Goal: Transaction & Acquisition: Purchase product/service

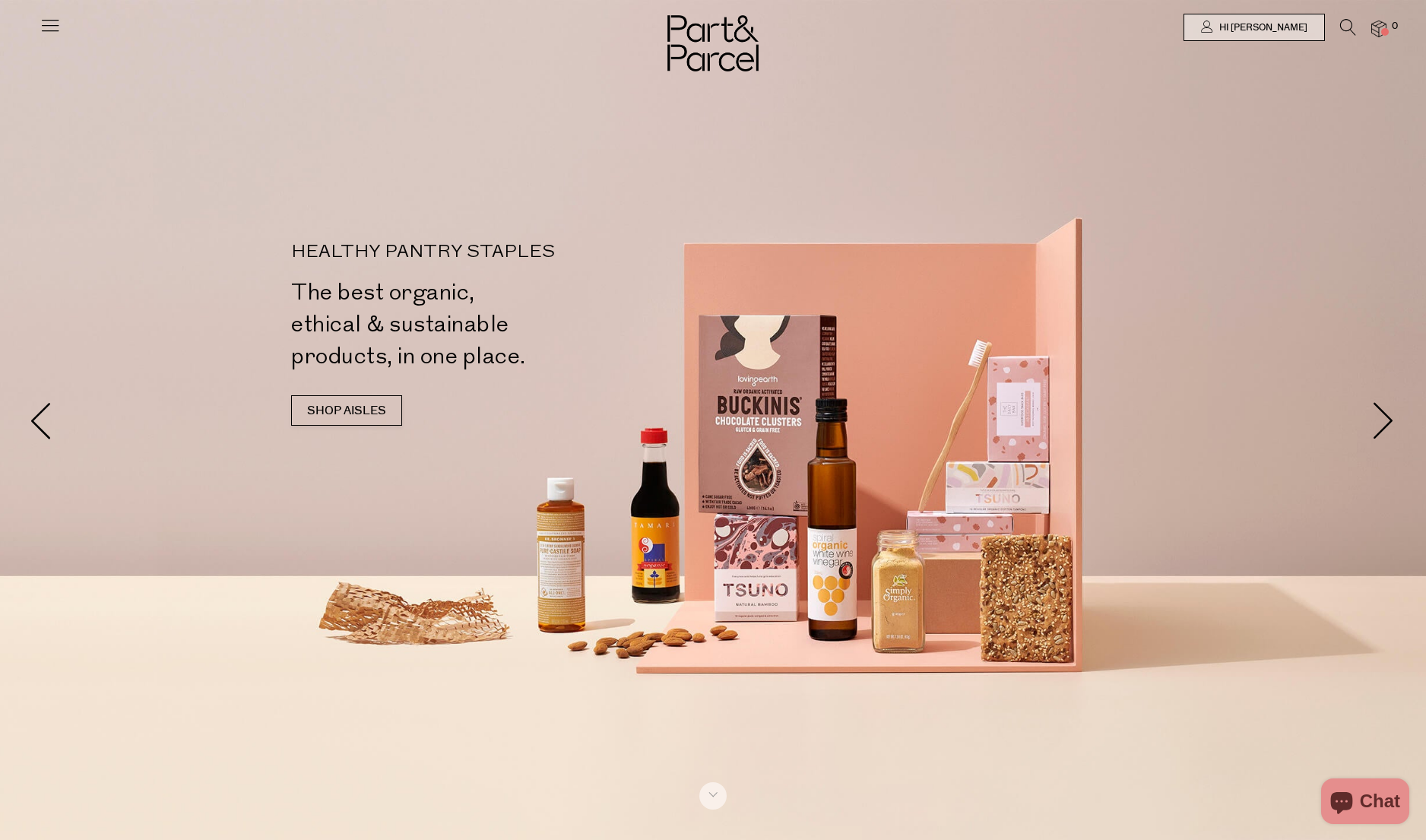
click at [57, 27] on icon at bounding box center [50, 25] width 21 height 21
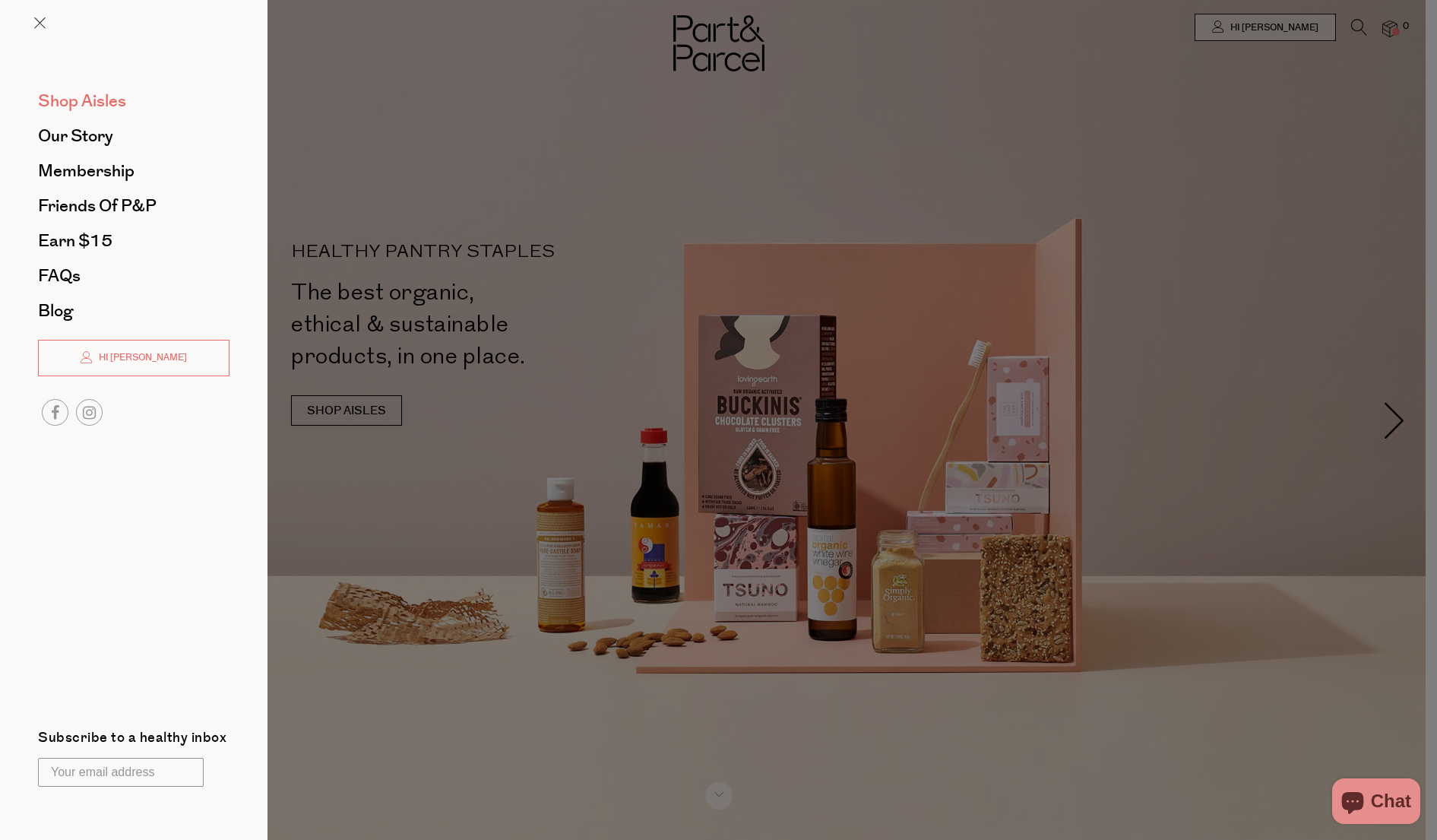
click at [78, 107] on span "Shop Aisles" at bounding box center [82, 101] width 88 height 24
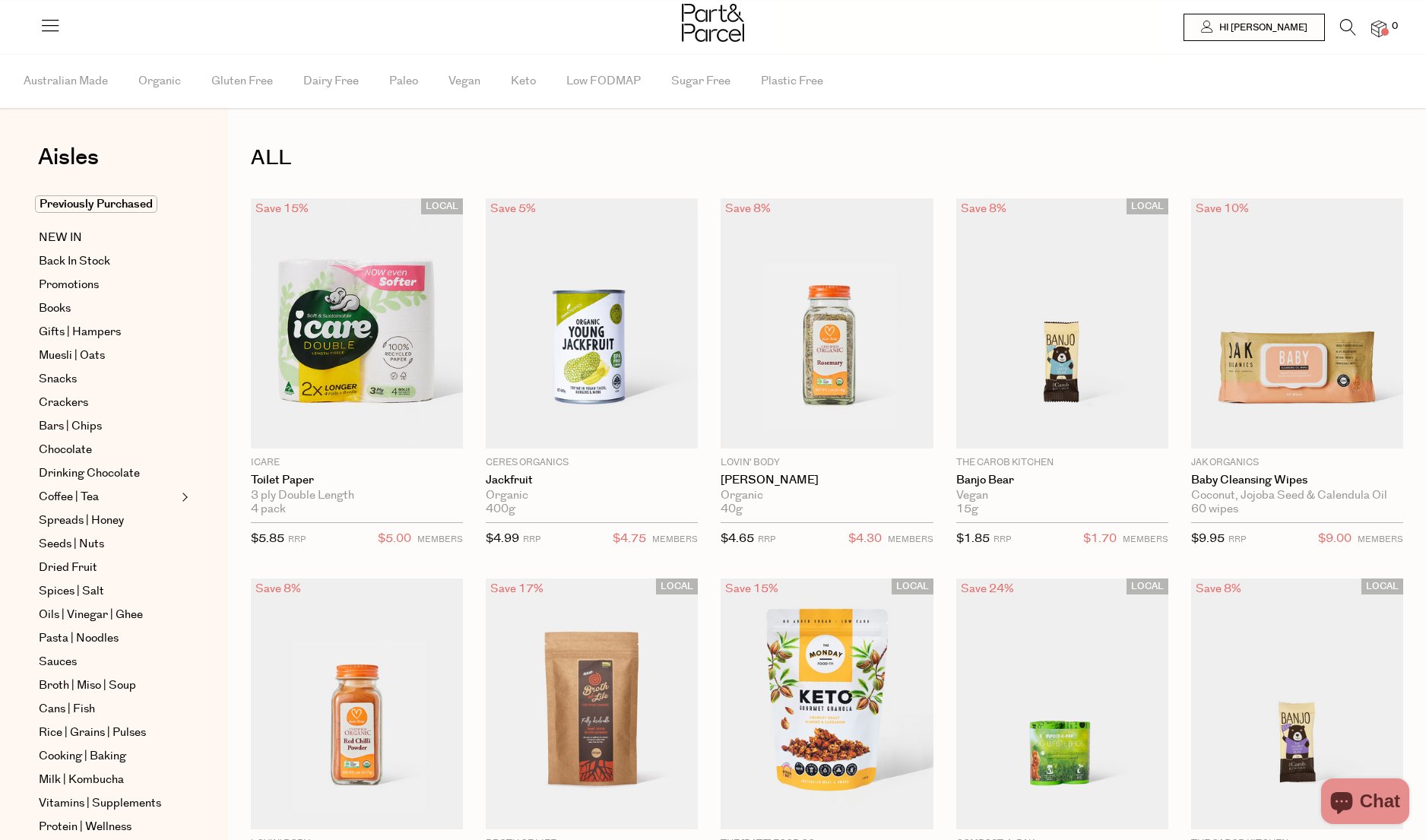
click at [1348, 32] on icon at bounding box center [1348, 27] width 16 height 17
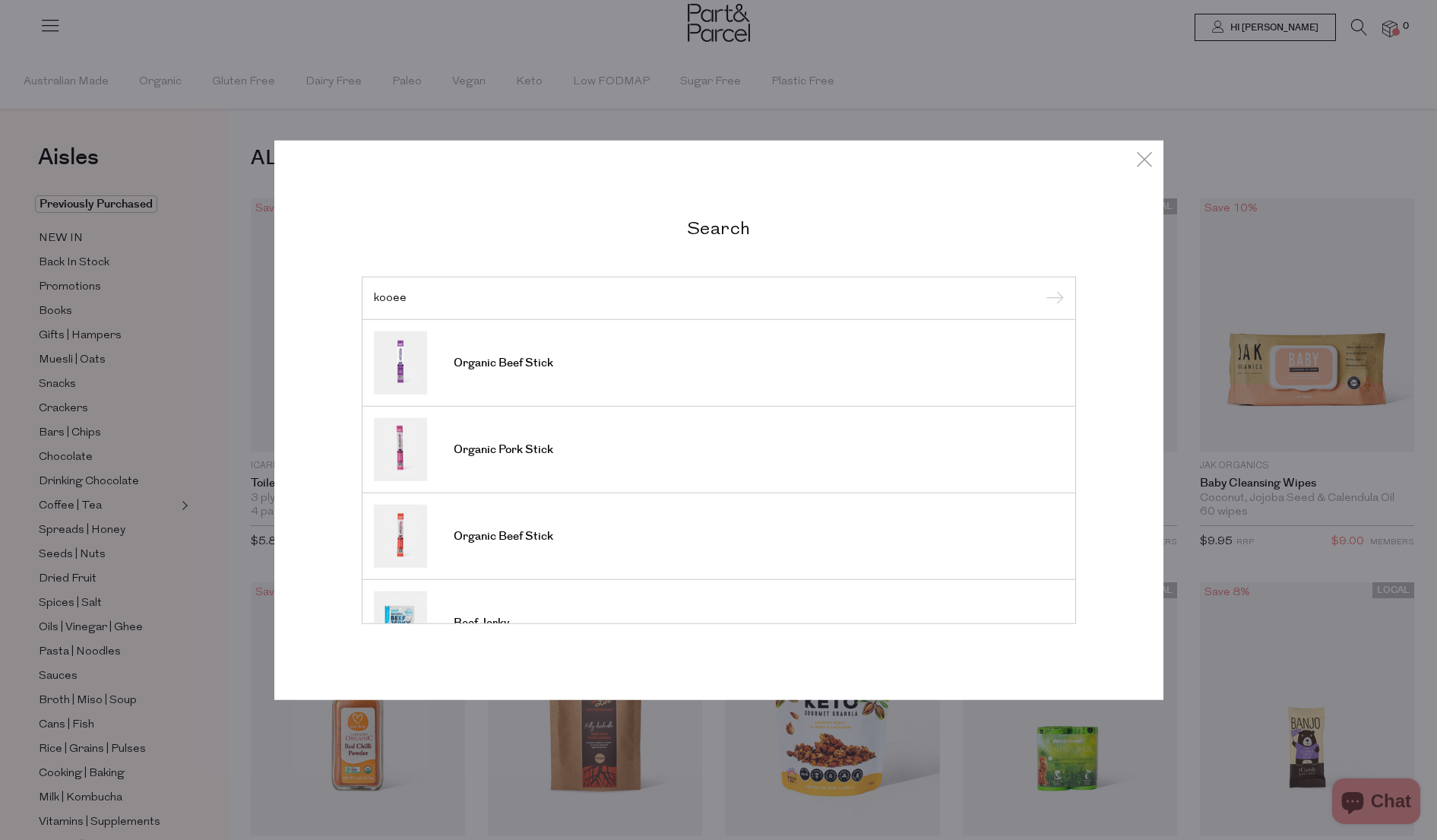
scroll to position [147, 0]
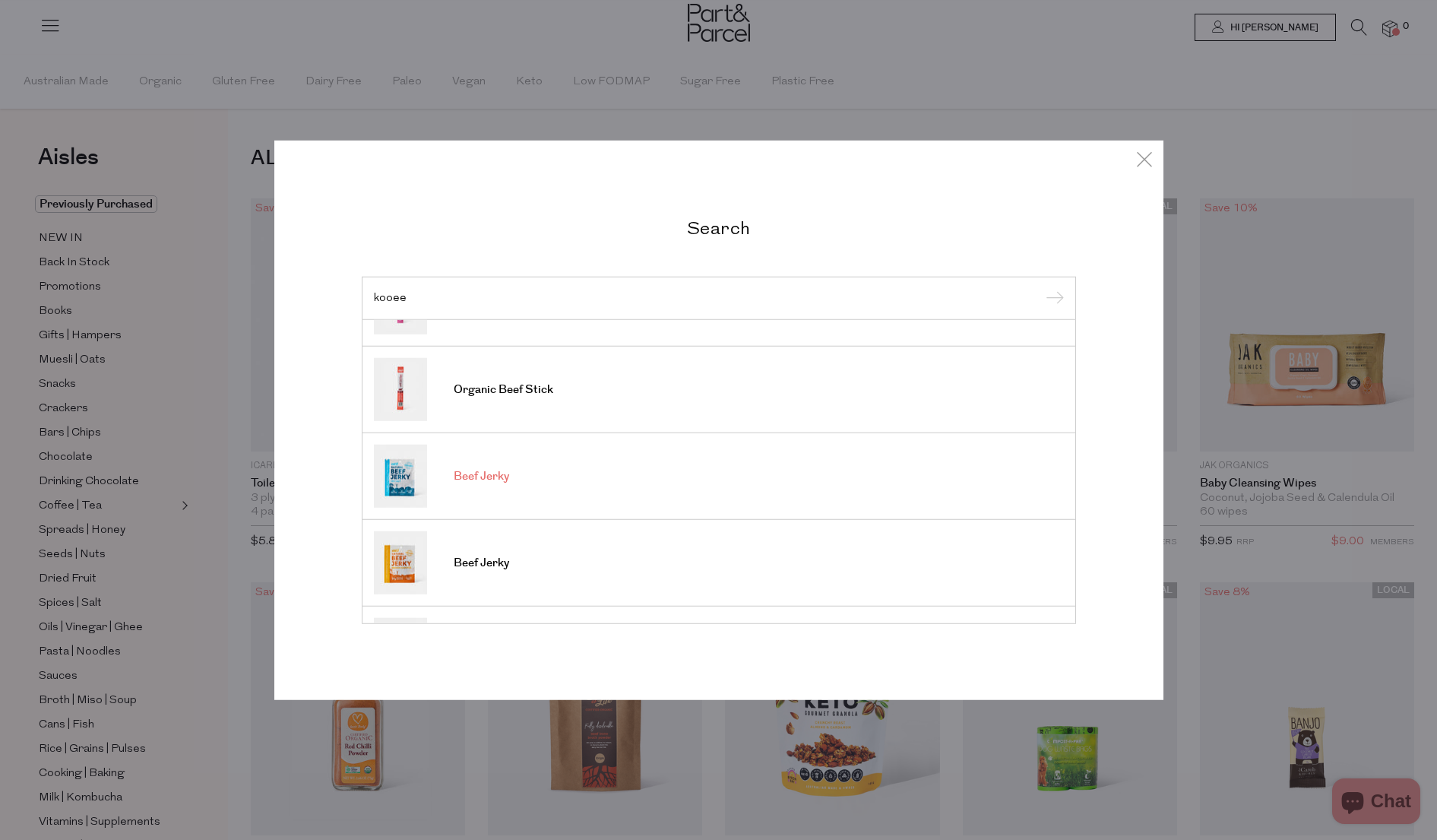
type input "kooee"
click at [514, 457] on link "Beef Jerky" at bounding box center [719, 476] width 690 height 63
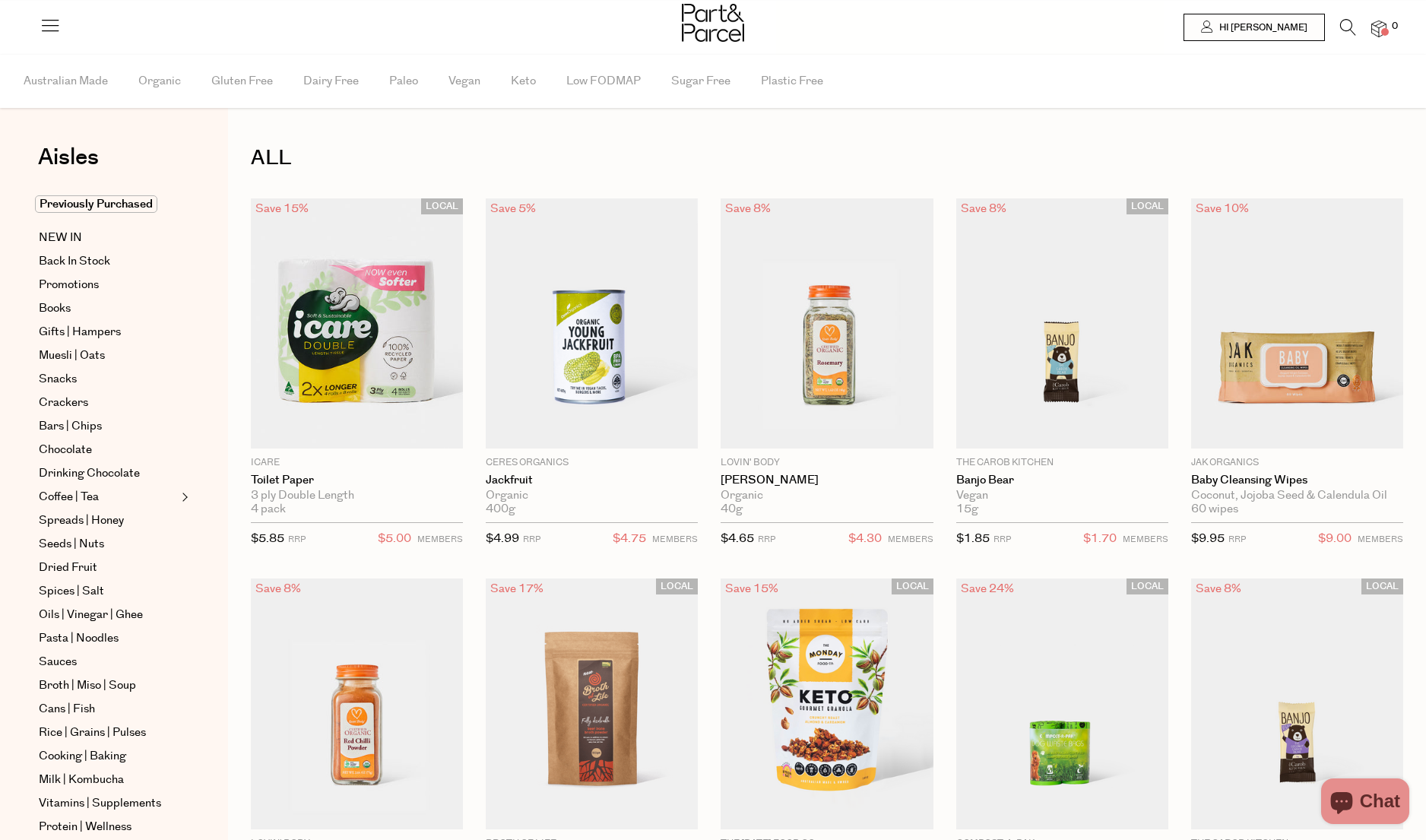
click at [1330, 29] on li at bounding box center [1340, 31] width 32 height 23
click at [1343, 27] on icon at bounding box center [1348, 27] width 16 height 17
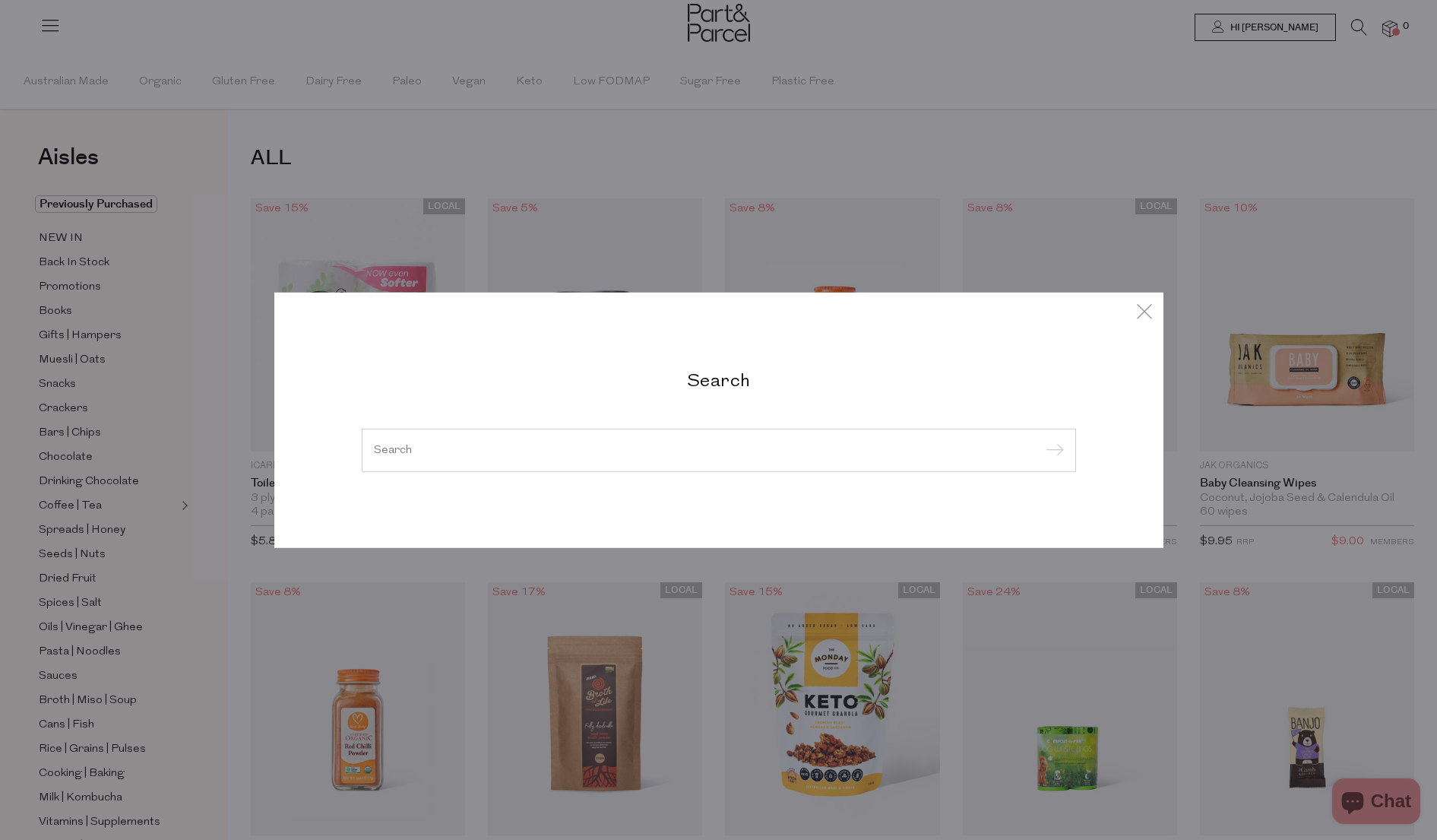
click at [453, 452] on input "search" at bounding box center [719, 449] width 690 height 11
click at [468, 469] on div at bounding box center [719, 450] width 714 height 44
click at [481, 443] on div at bounding box center [719, 450] width 714 height 44
click at [349, 467] on div "Search" at bounding box center [719, 419] width 889 height 256
click at [391, 443] on input "search" at bounding box center [719, 449] width 690 height 11
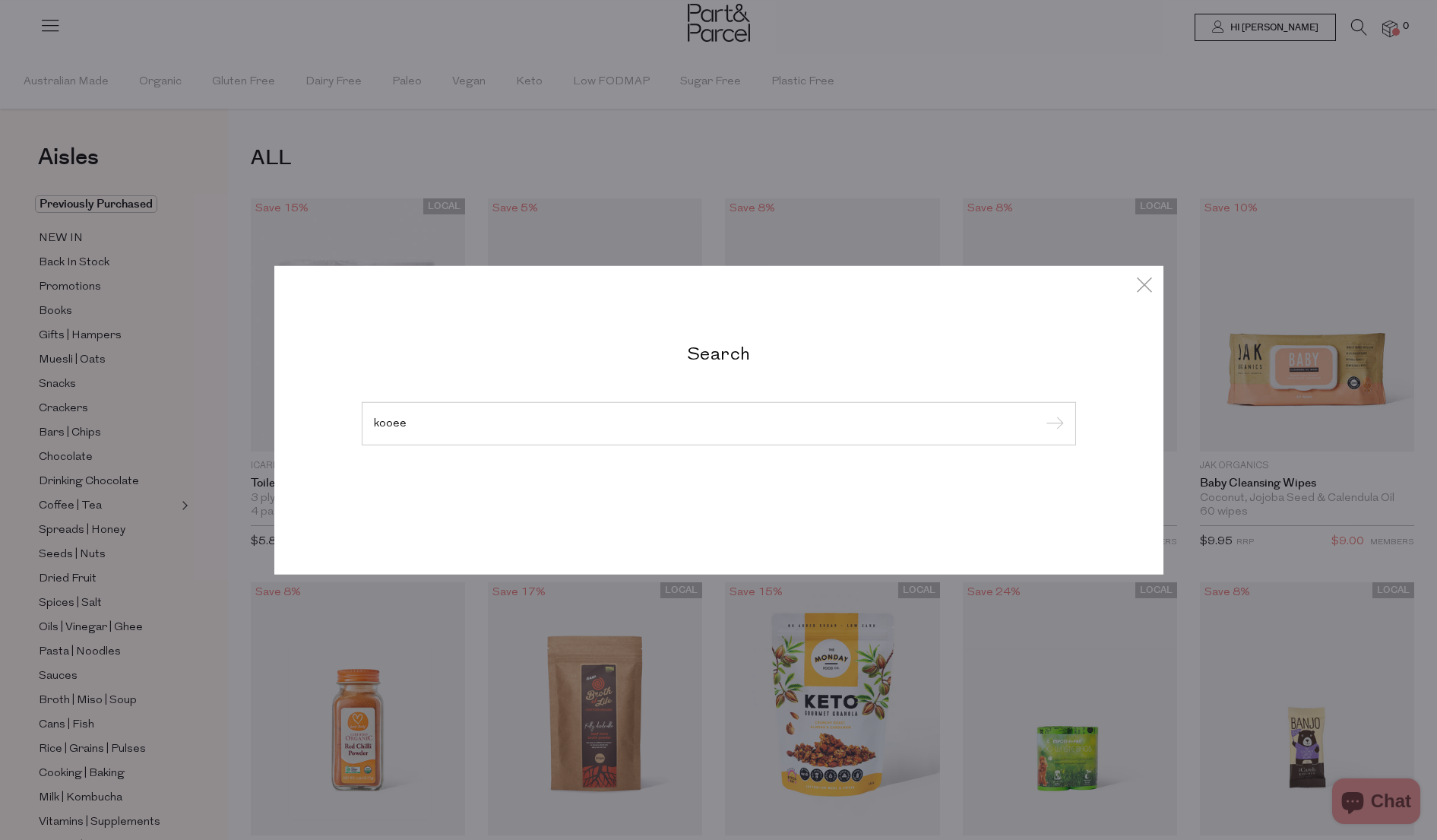
type input "kooee"
click at [1041, 413] on input "submit" at bounding box center [1053, 424] width 23 height 23
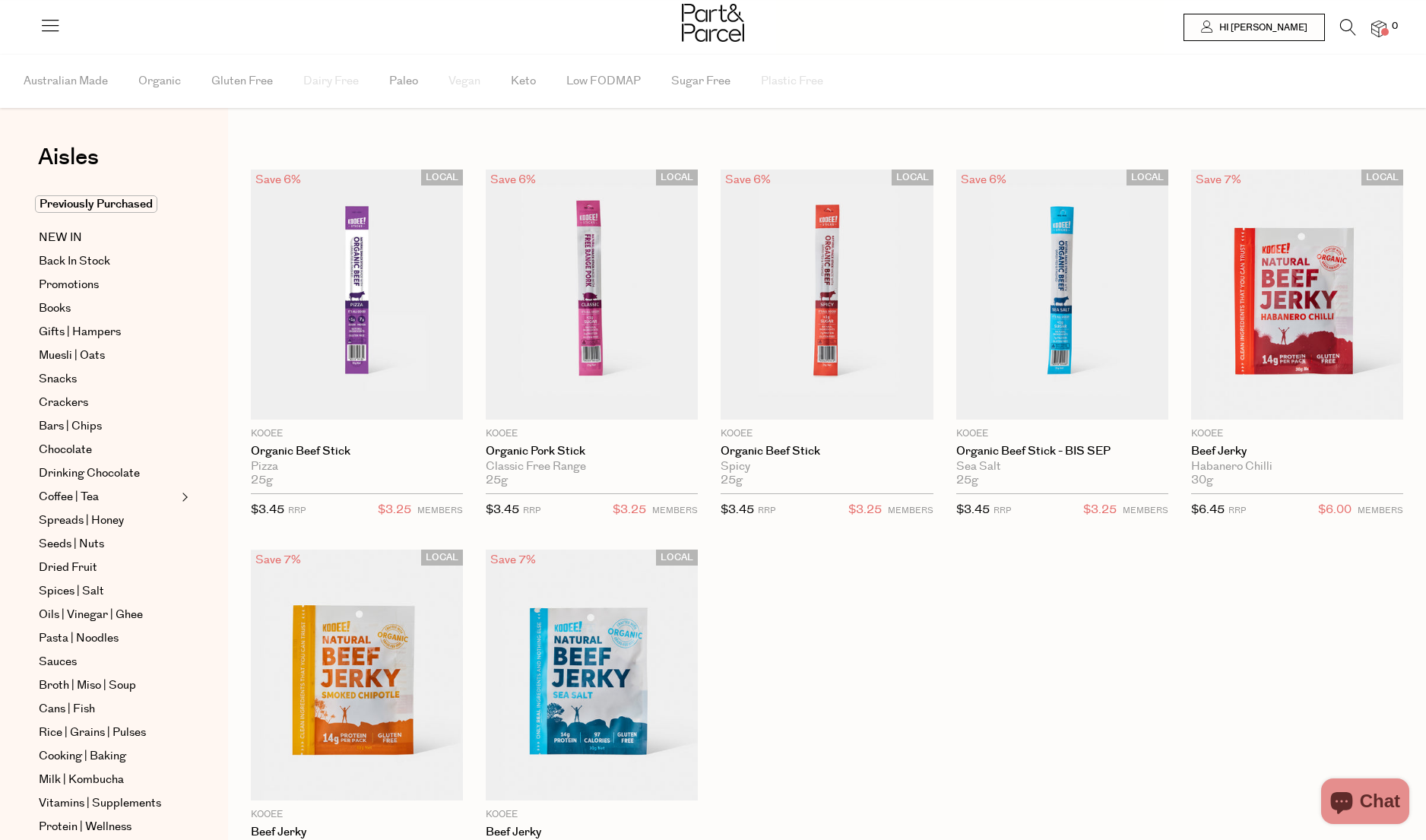
click at [1053, 800] on div "LOCAL Save 6% 1 Add To Parcel KOOEE Organic Beef Stick Pizza 25g {{max_qty_mess…" at bounding box center [815, 550] width 1175 height 761
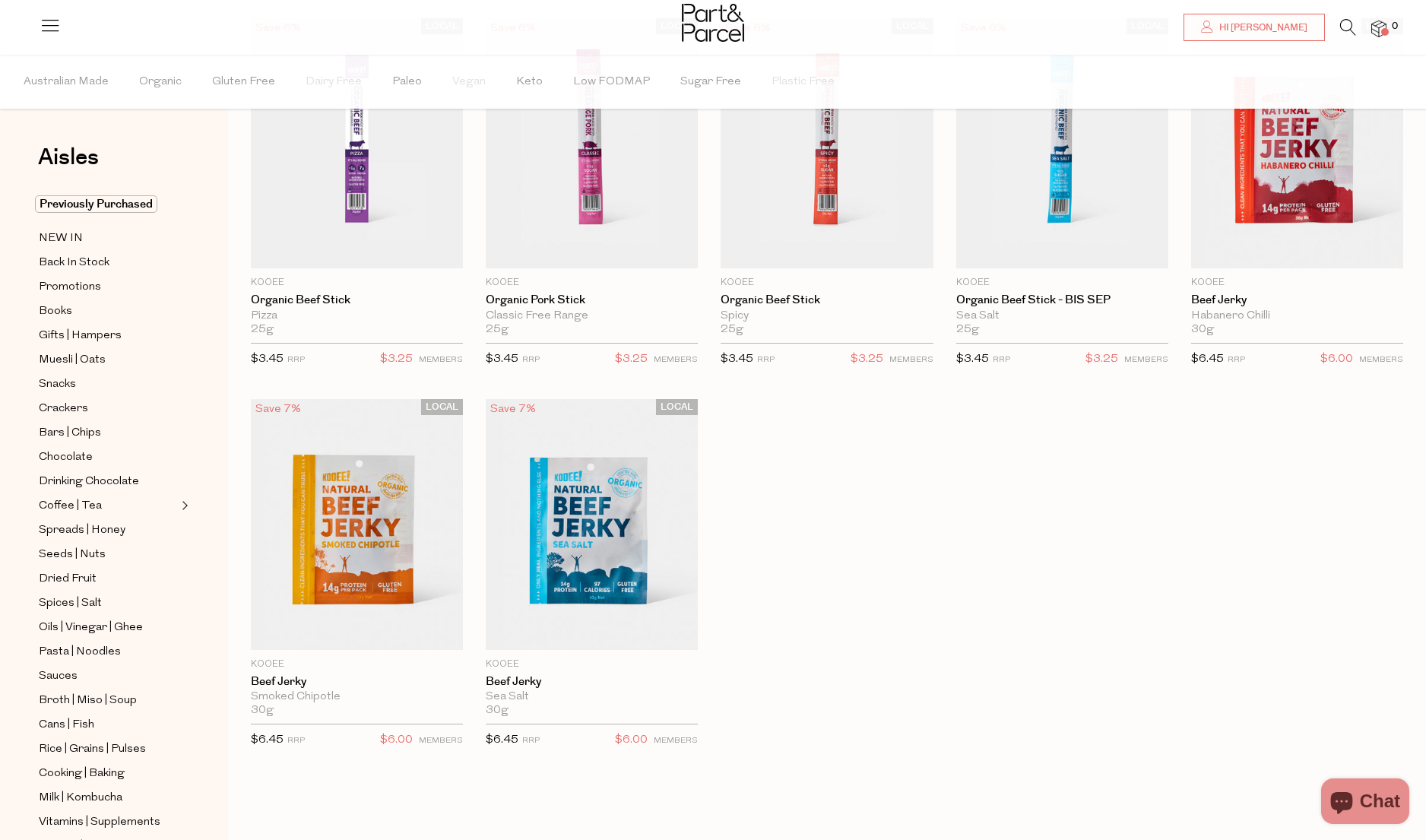
scroll to position [150, 0]
click at [810, 486] on div "LOCAL Save 6% 1 Add To Parcel KOOEE Organic Beef Stick Pizza 25g {{max_qty_mess…" at bounding box center [815, 401] width 1175 height 762
click at [623, 550] on img at bounding box center [591, 525] width 212 height 250
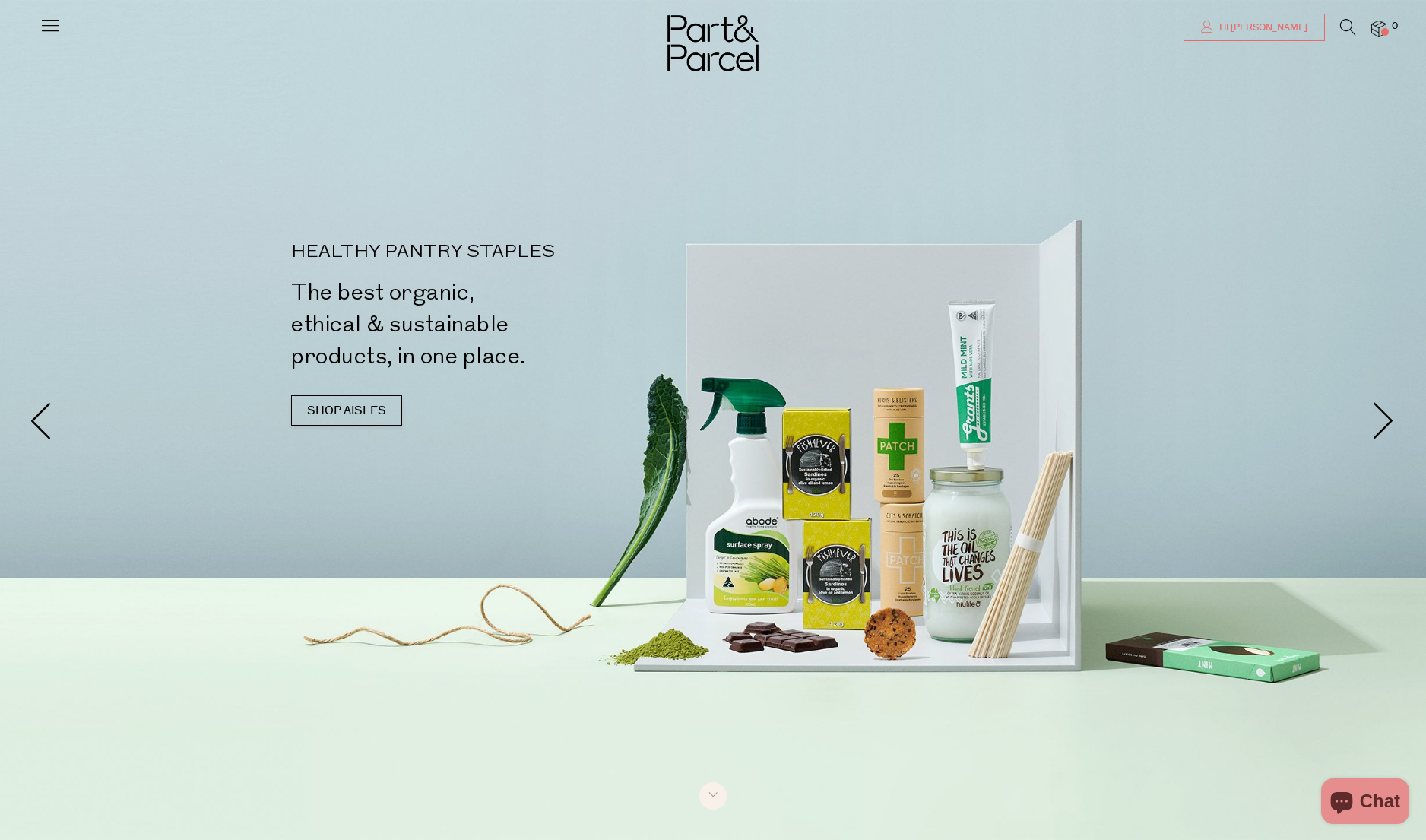
click at [1213, 30] on icon at bounding box center [1206, 26] width 12 height 12
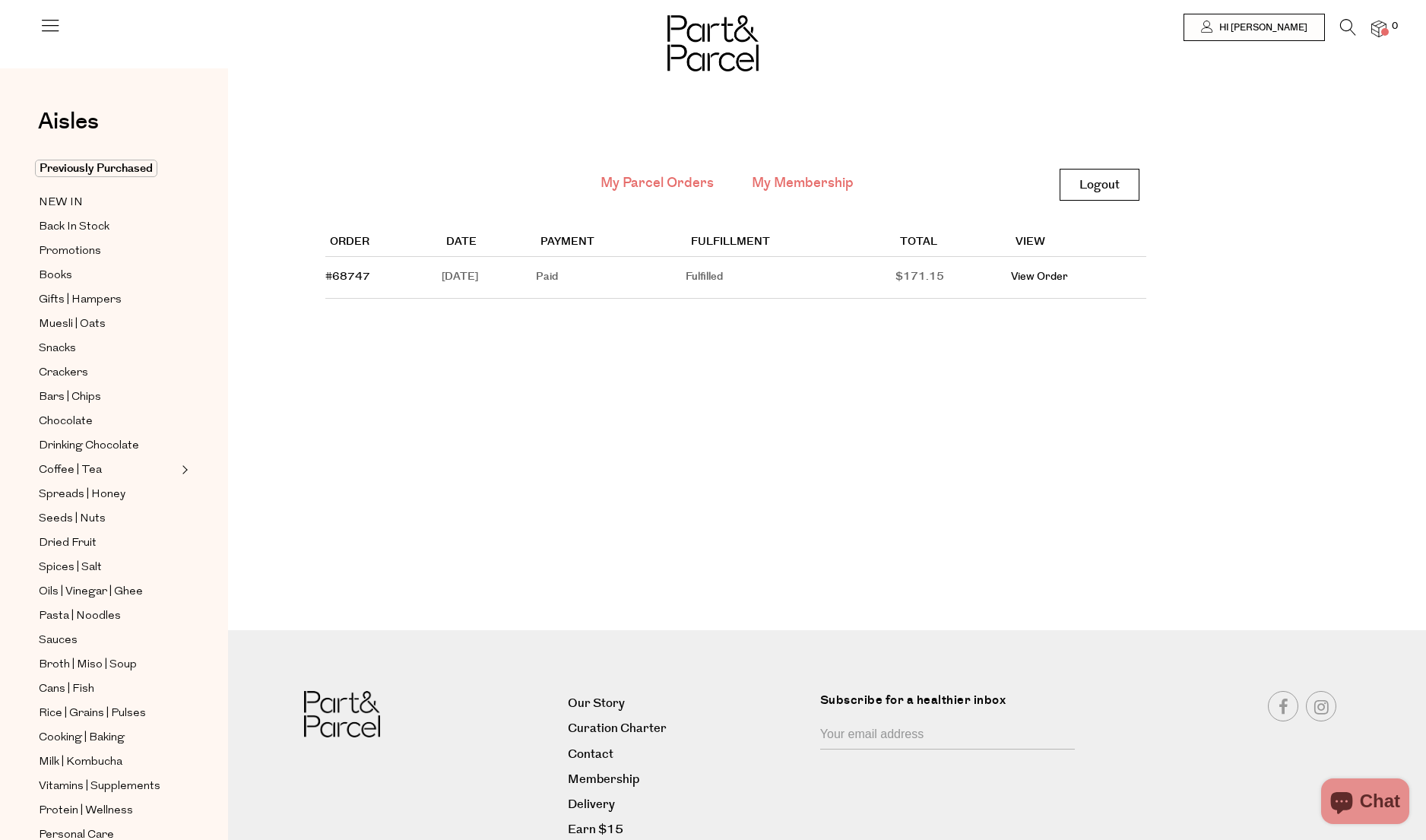
click at [822, 175] on link "My Membership" at bounding box center [802, 183] width 102 height 19
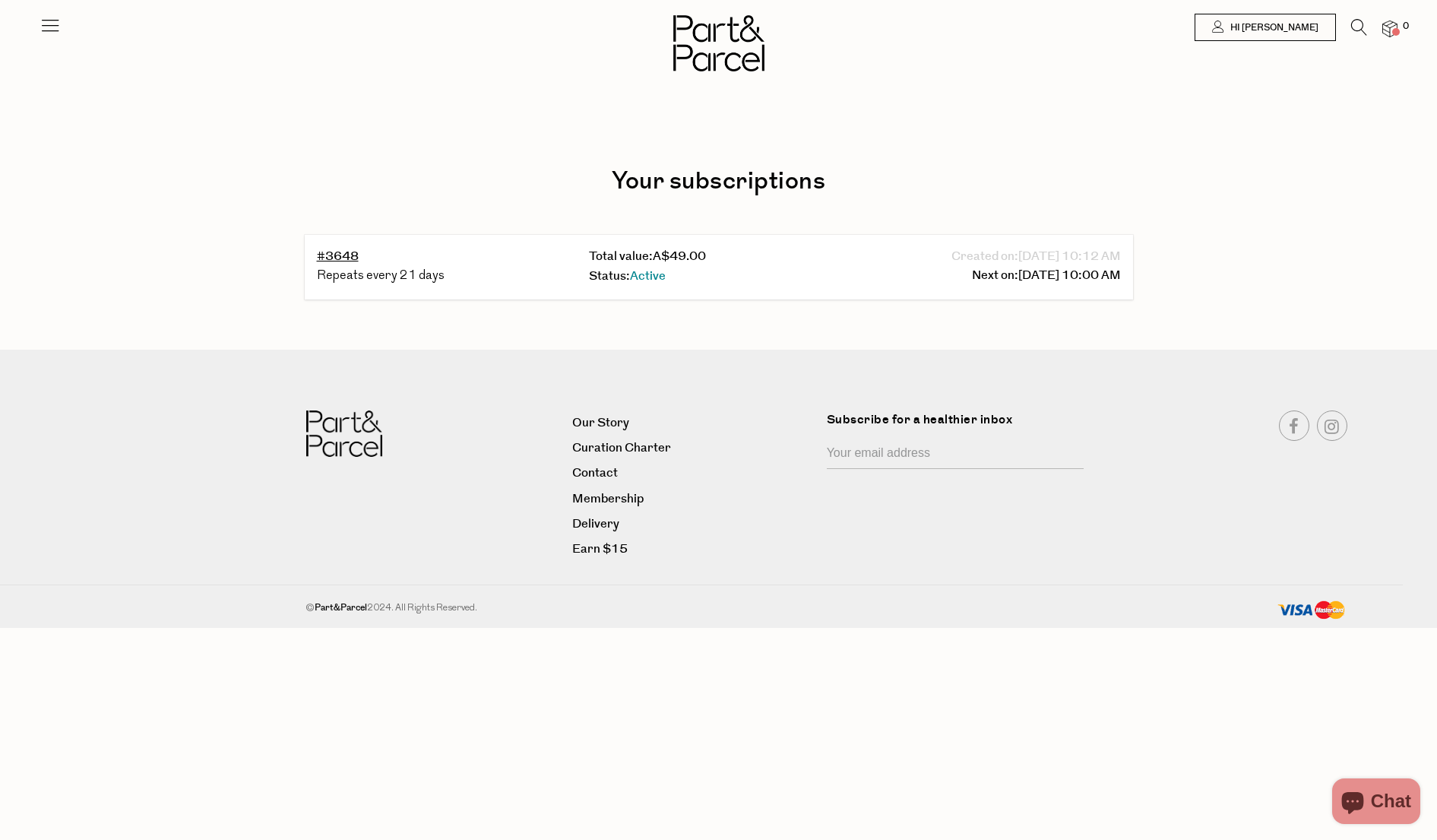
click at [724, 269] on div "Status: Active" at bounding box center [719, 276] width 260 height 20
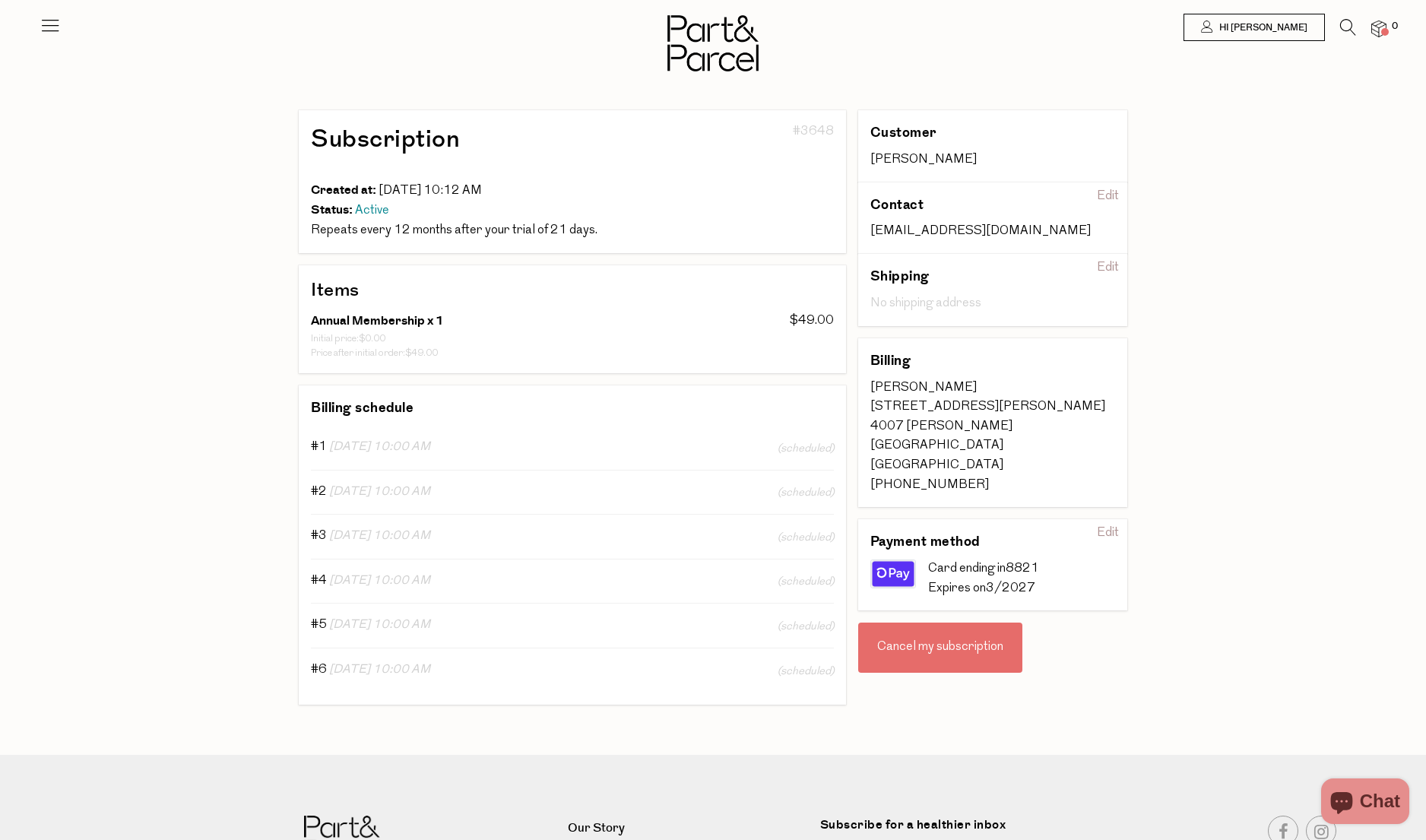
scroll to position [178, 0]
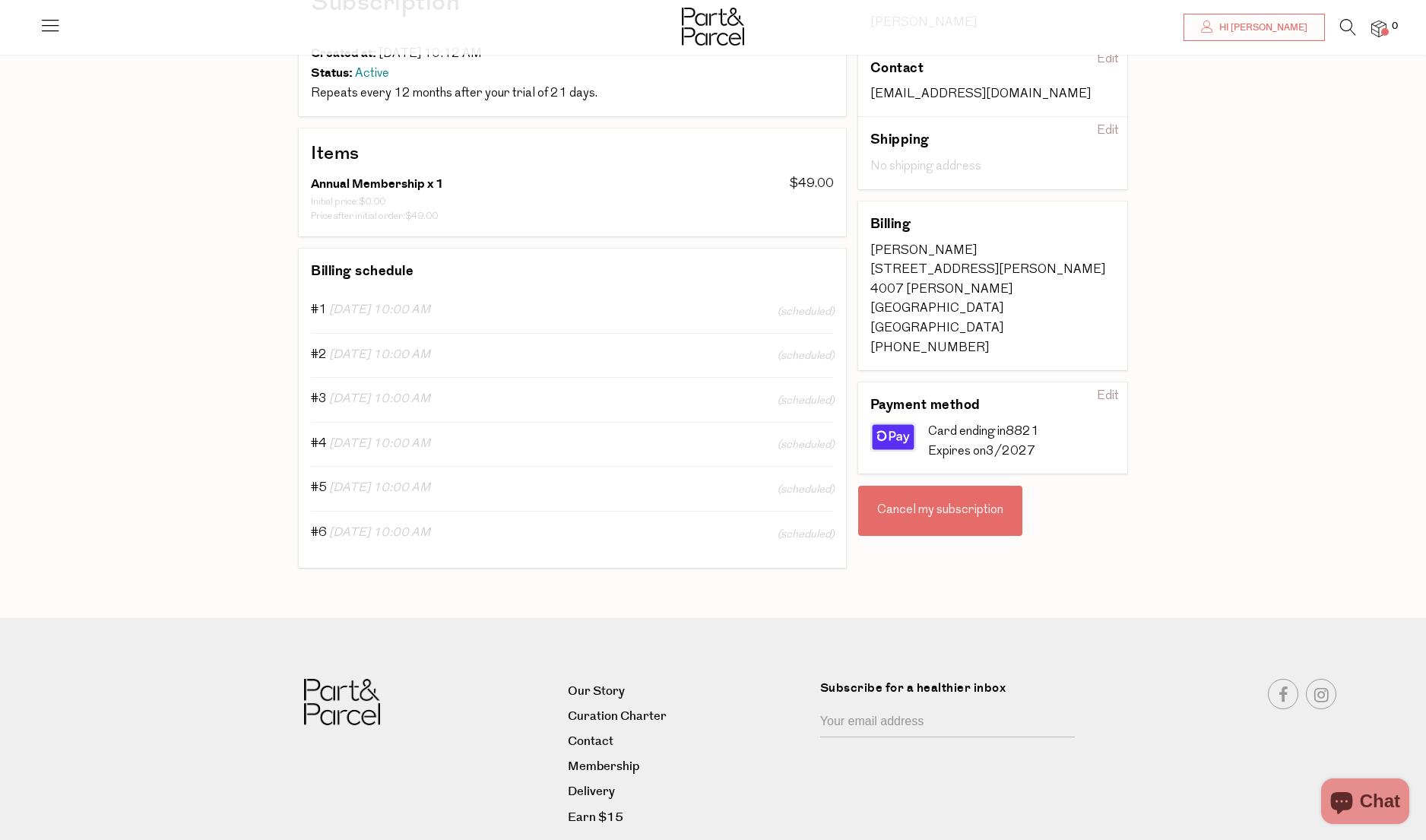
click at [1101, 560] on div "Customer [PERSON_NAME] Contact [EMAIL_ADDRESS][DOMAIN_NAME] [EMAIL_ADDRESS][DOM…" at bounding box center [993, 276] width 270 height 607
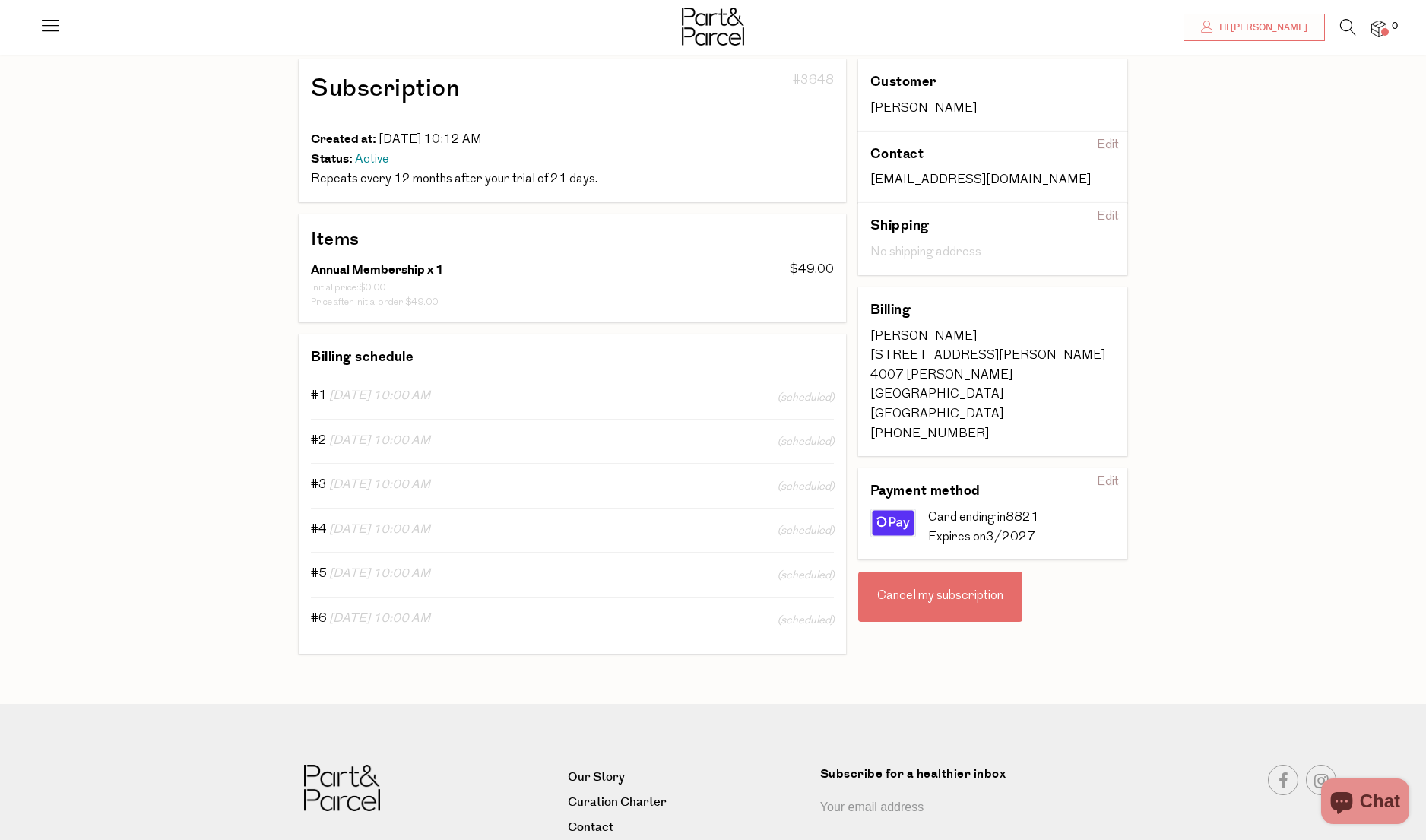
scroll to position [0, 0]
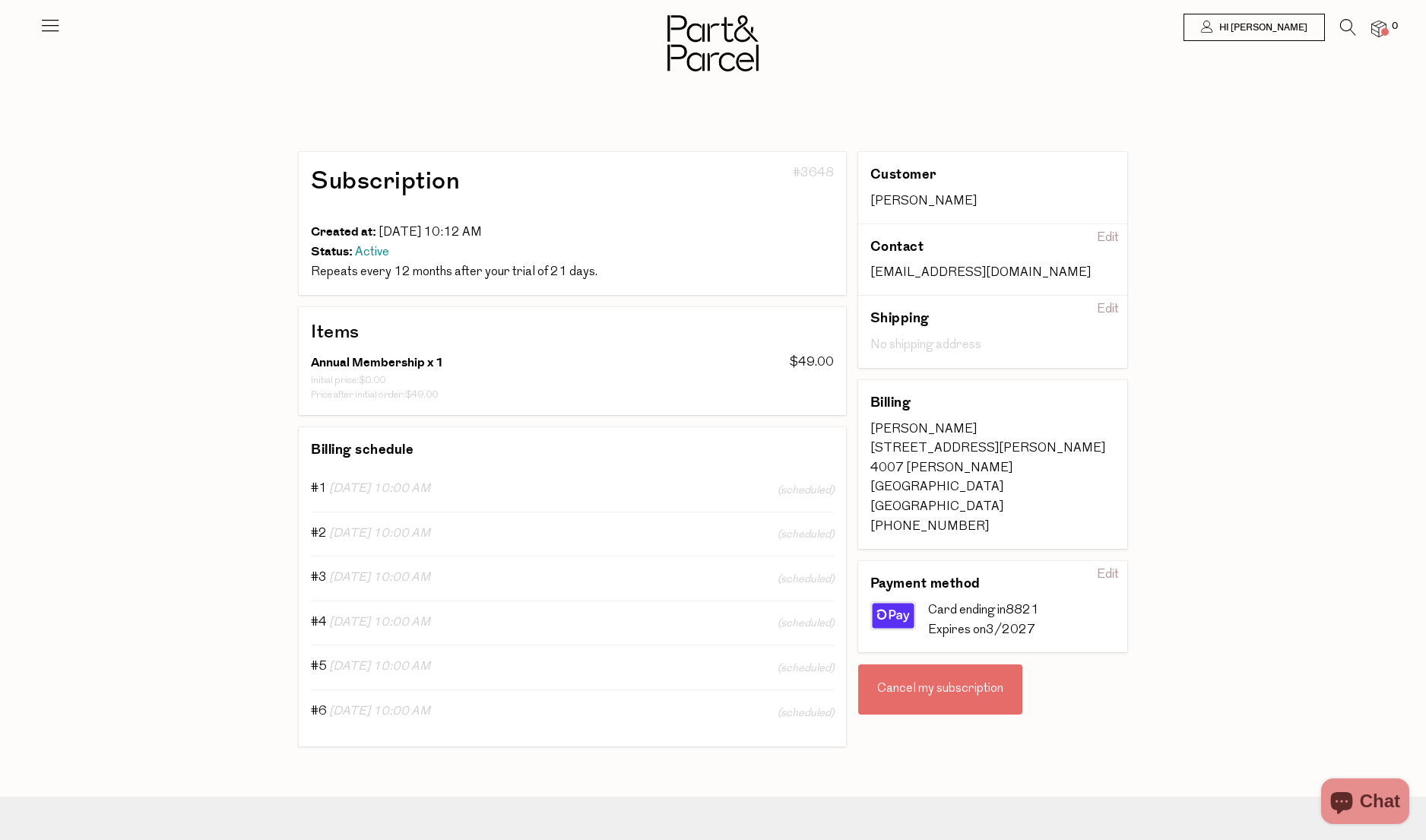
click at [0, 0] on img at bounding box center [0, 0] width 0 height 0
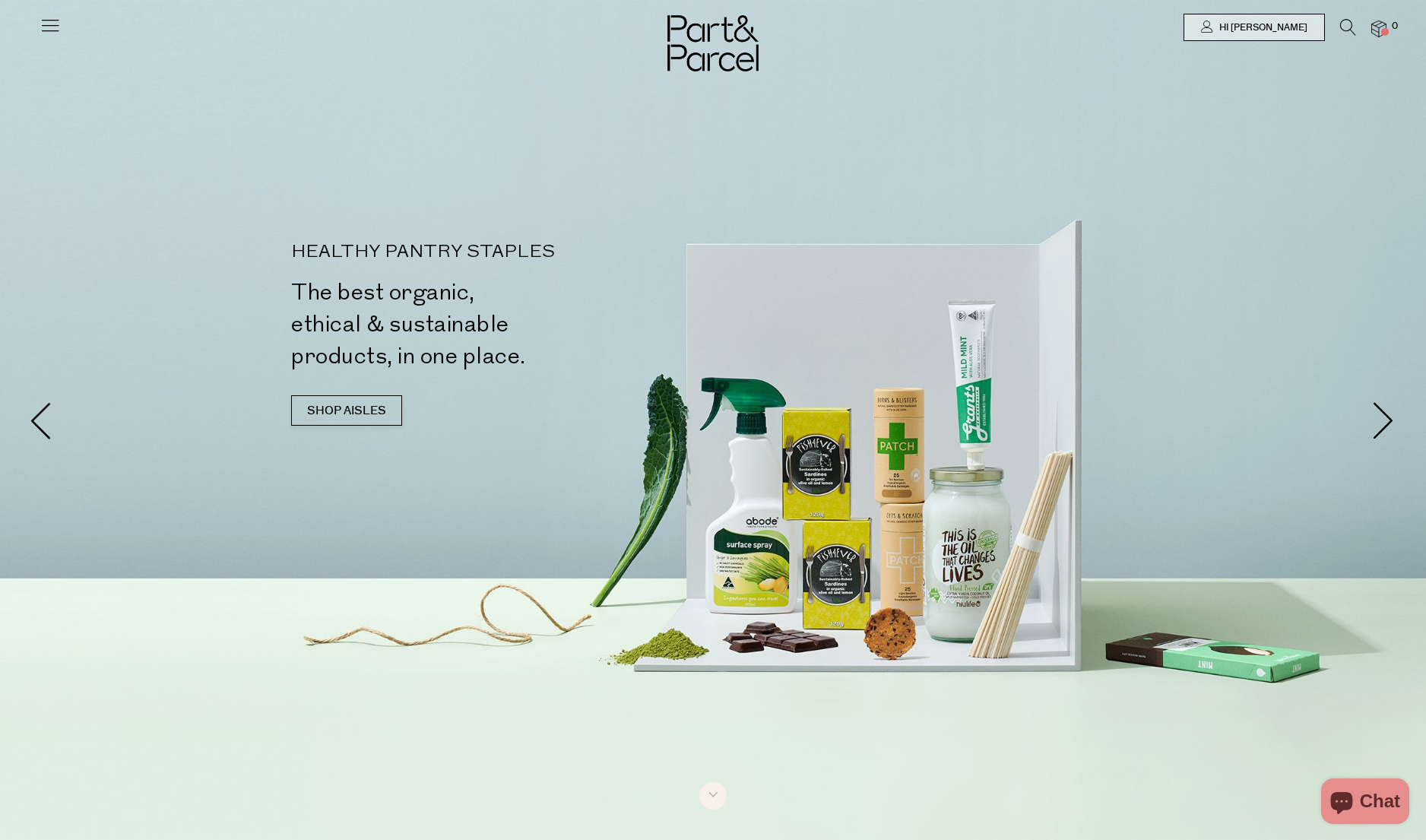
click at [719, 48] on img at bounding box center [713, 44] width 91 height 57
